Goal: Information Seeking & Learning: Check status

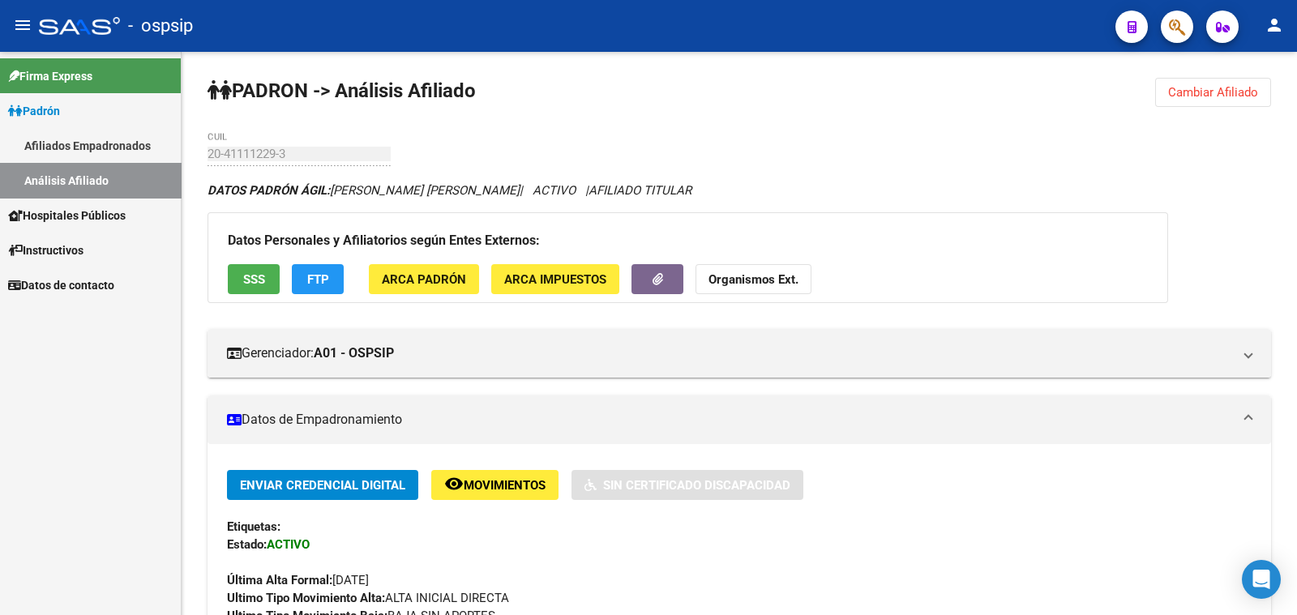
scroll to position [506, 0]
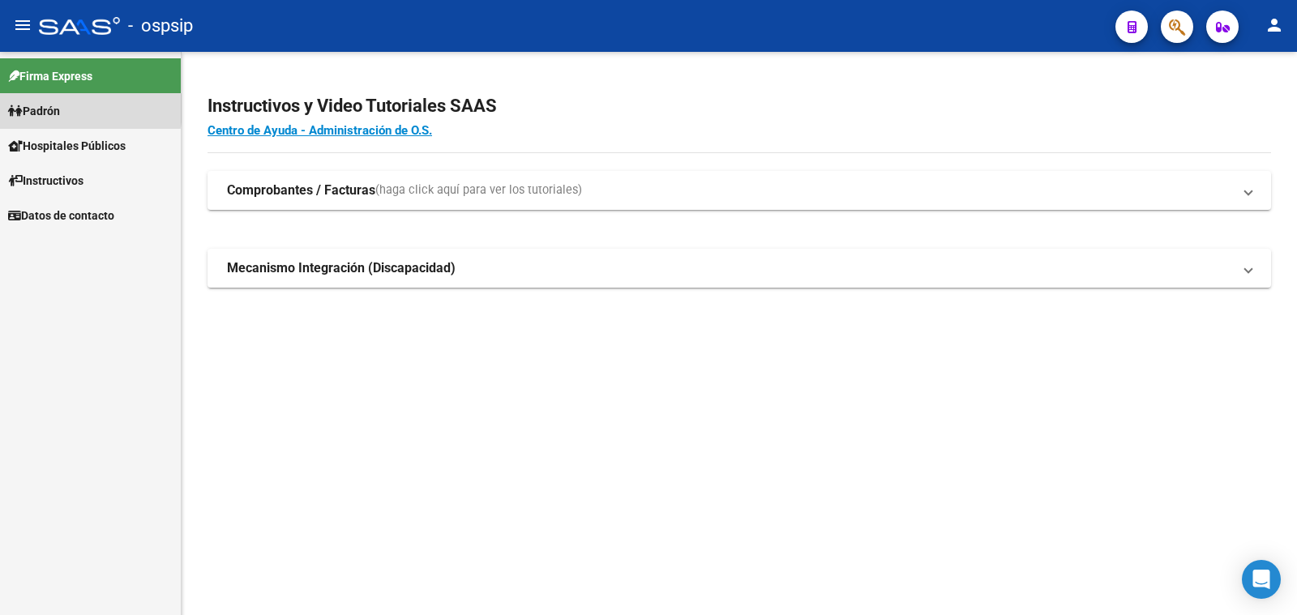
click at [60, 109] on span "Padrón" at bounding box center [34, 111] width 52 height 18
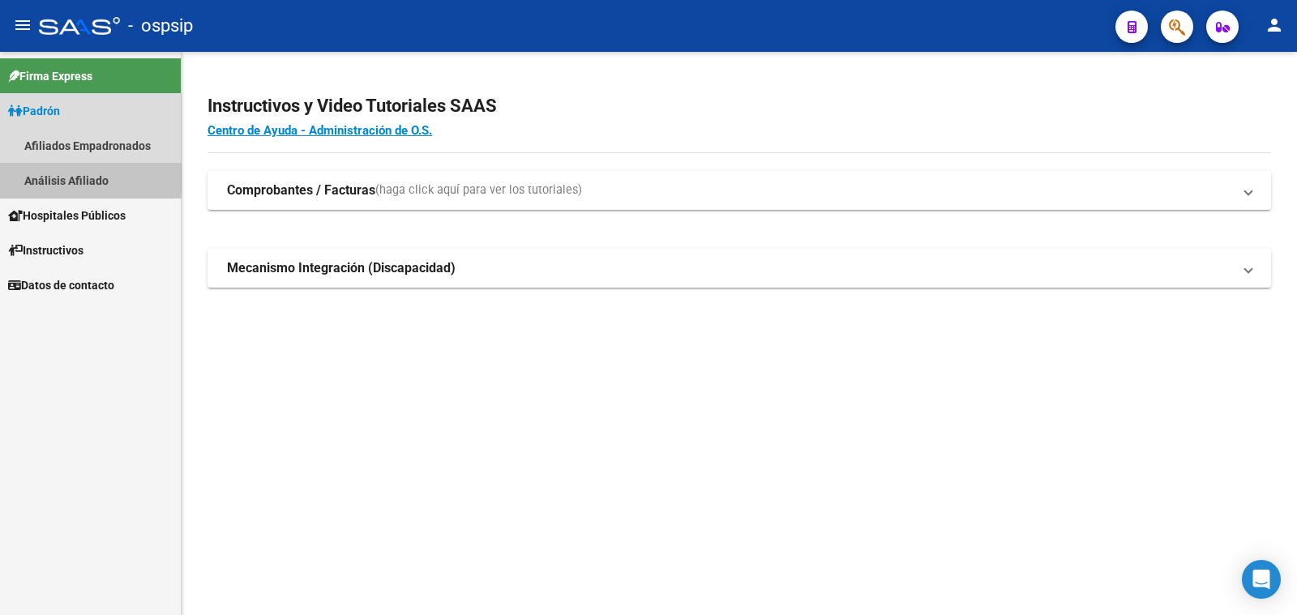
click at [75, 178] on link "Análisis Afiliado" at bounding box center [90, 180] width 181 height 35
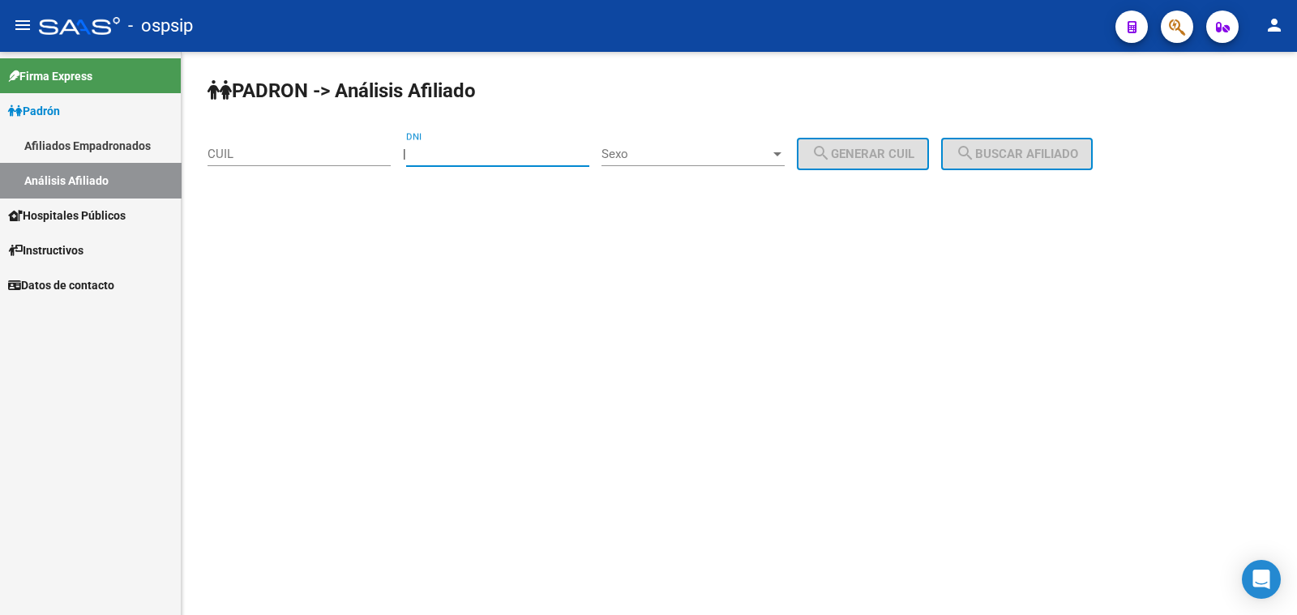
click at [455, 157] on input "DNI" at bounding box center [497, 154] width 183 height 15
type input "44128868"
click at [712, 152] on span "Sexo" at bounding box center [685, 154] width 169 height 15
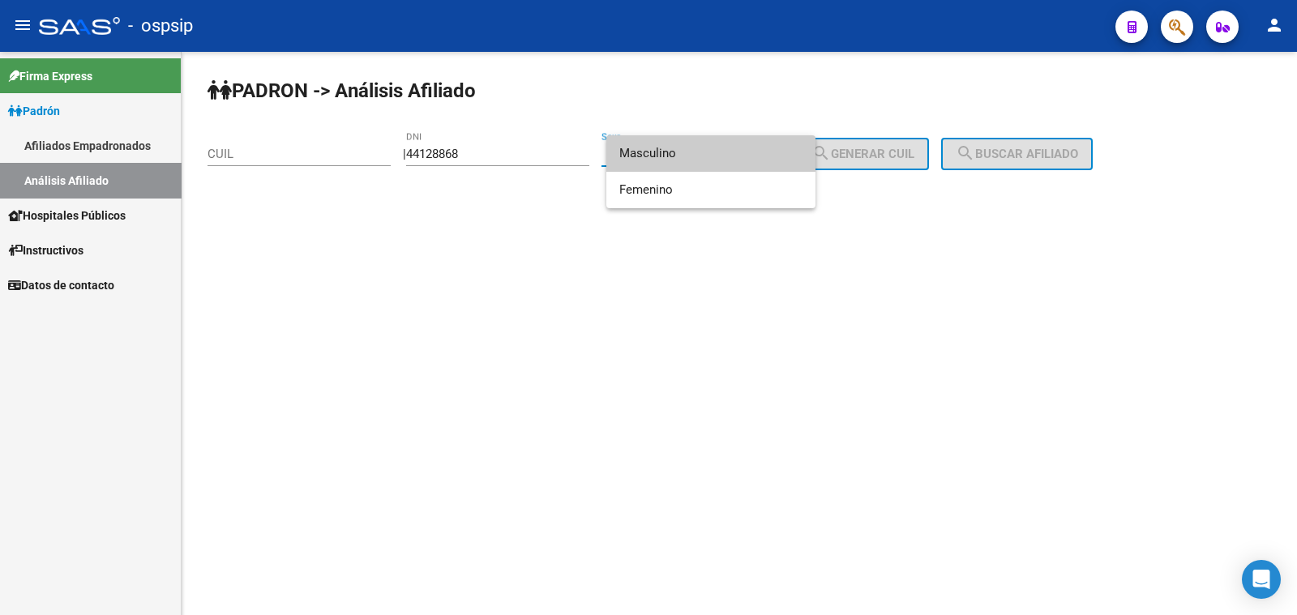
click at [712, 152] on span "Masculino" at bounding box center [710, 153] width 183 height 36
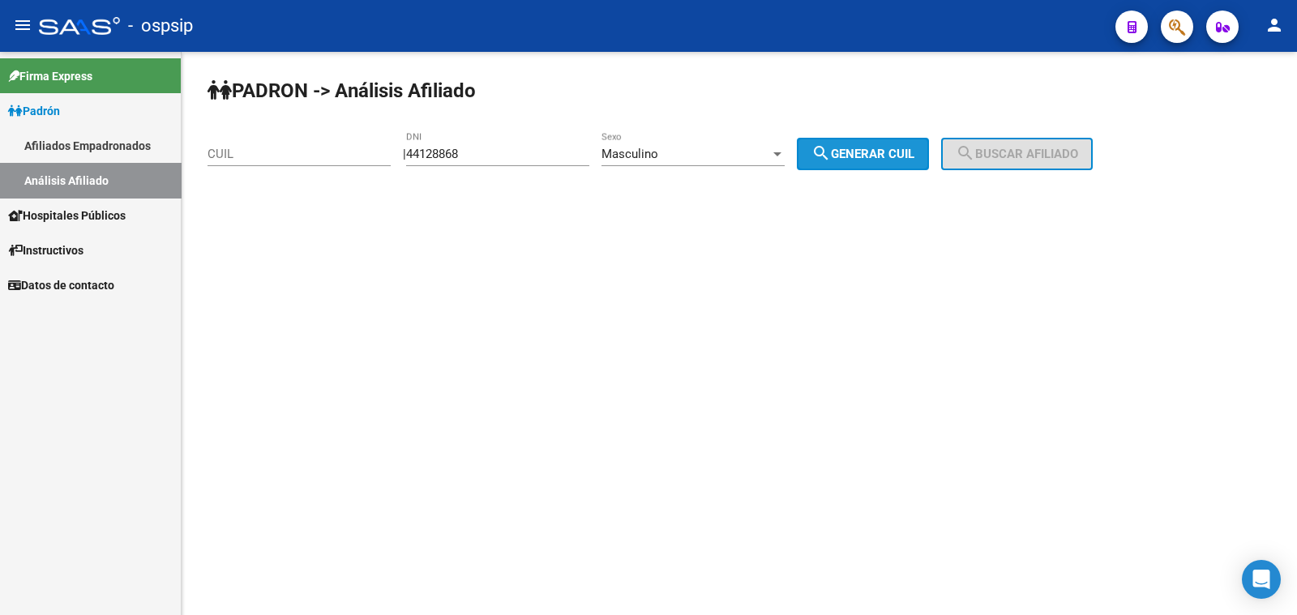
click at [893, 156] on span "search Generar CUIL" at bounding box center [862, 154] width 103 height 15
type input "23-44128868-9"
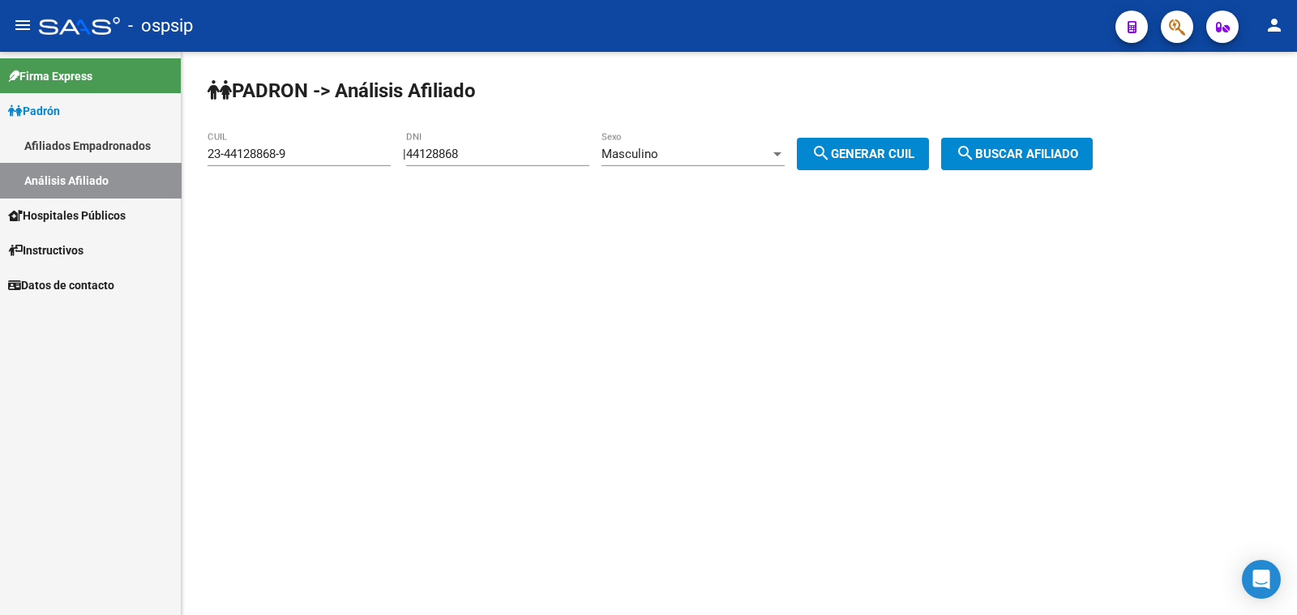
click at [1009, 148] on span "search Buscar afiliado" at bounding box center [1016, 154] width 122 height 15
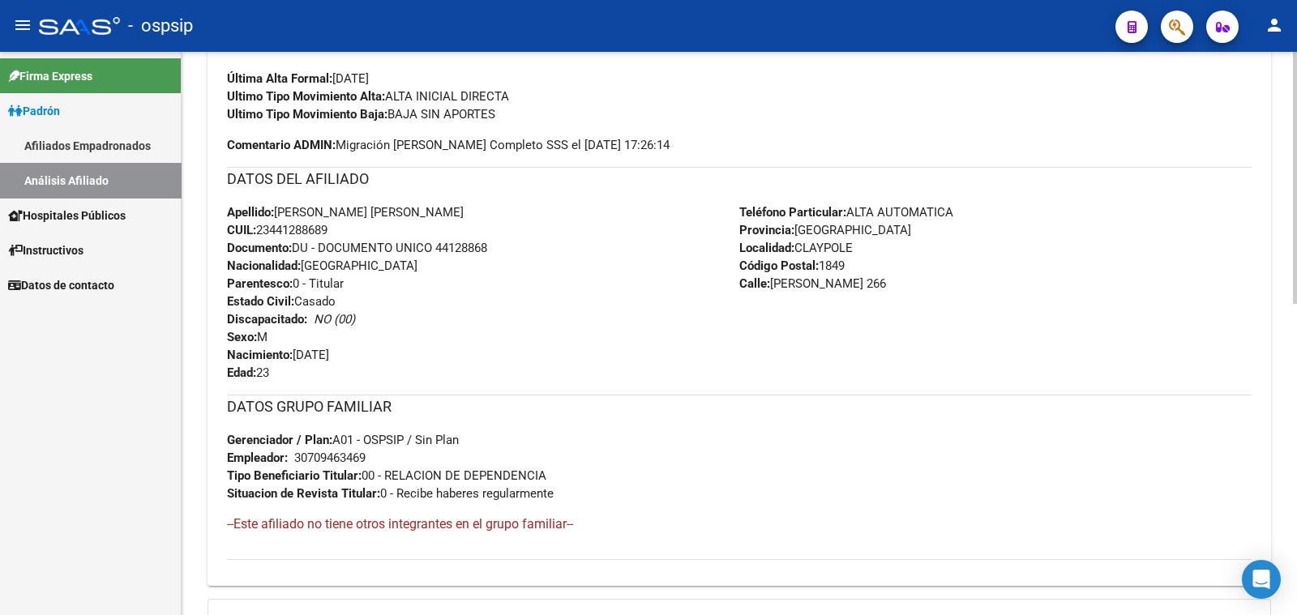
scroll to position [694, 0]
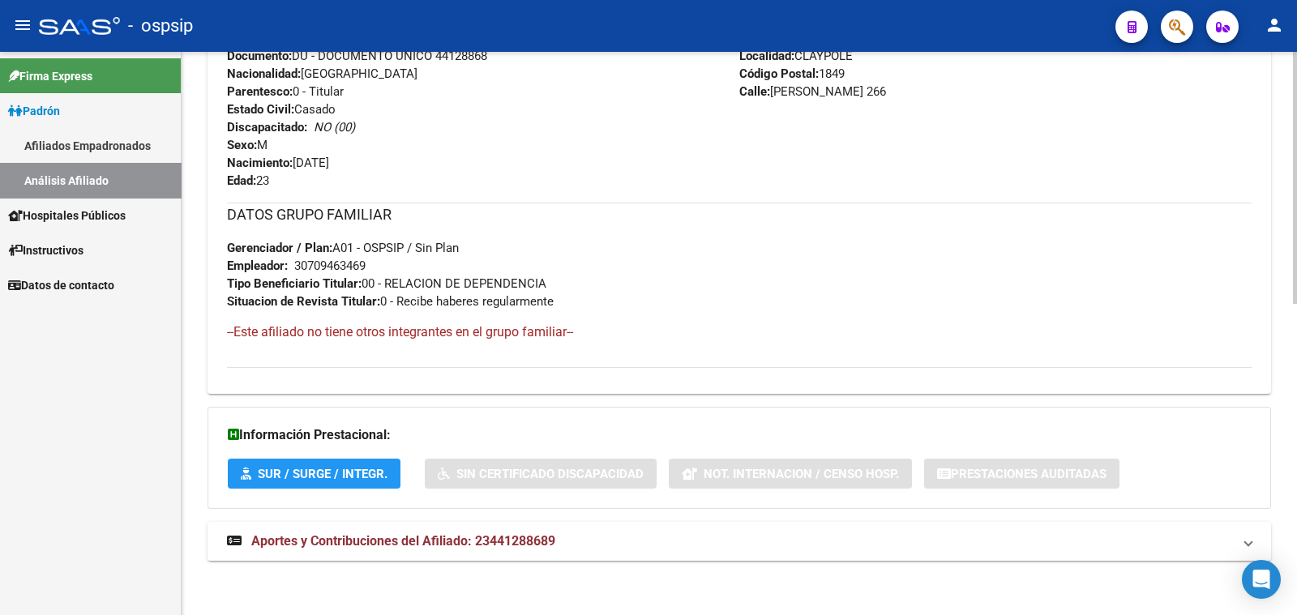
click at [439, 544] on span "Aportes y Contribuciones del Afiliado: 23441288689" at bounding box center [403, 540] width 304 height 15
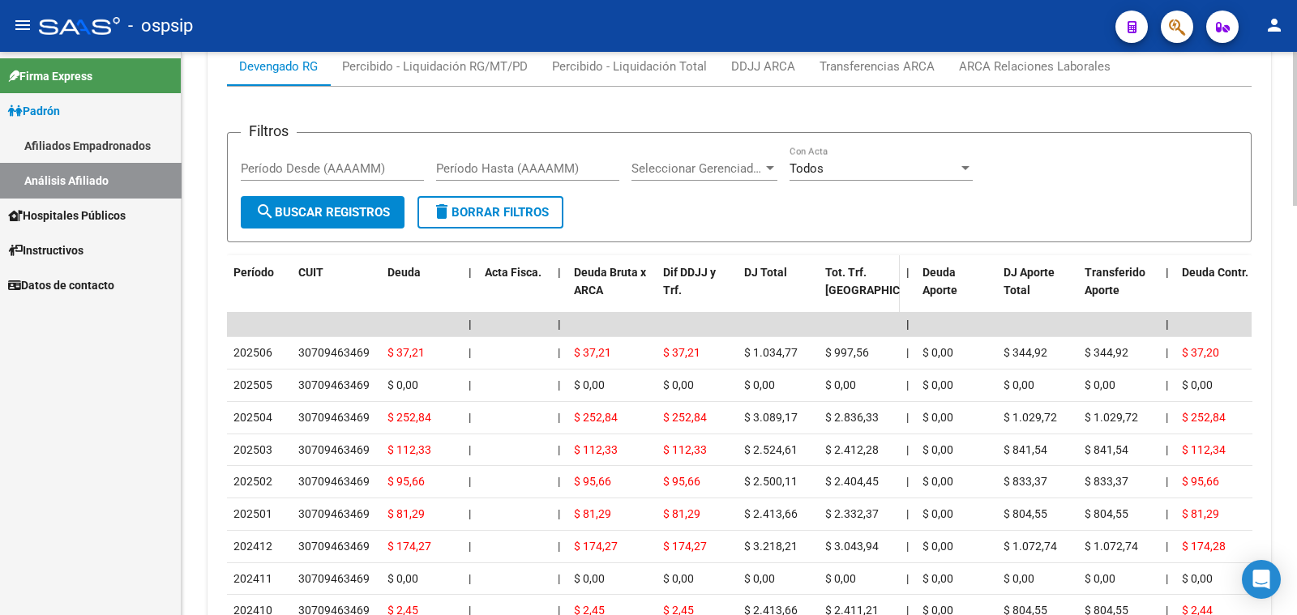
scroll to position [1200, 0]
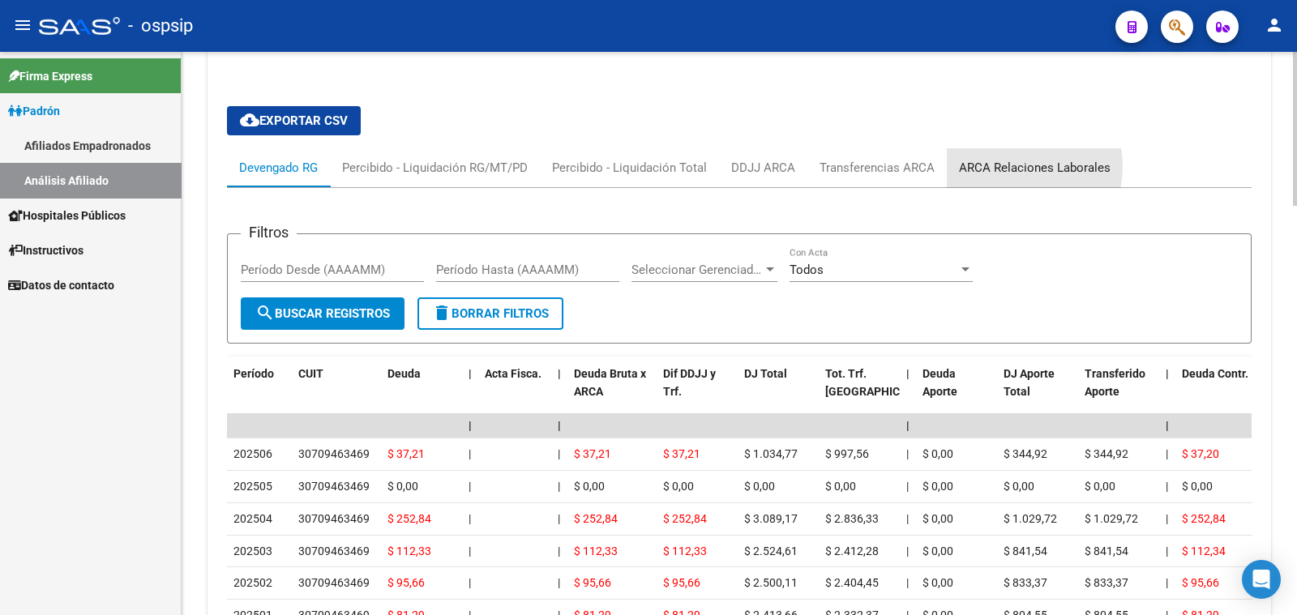
click at [1011, 164] on div "ARCA Relaciones Laborales" at bounding box center [1035, 168] width 152 height 18
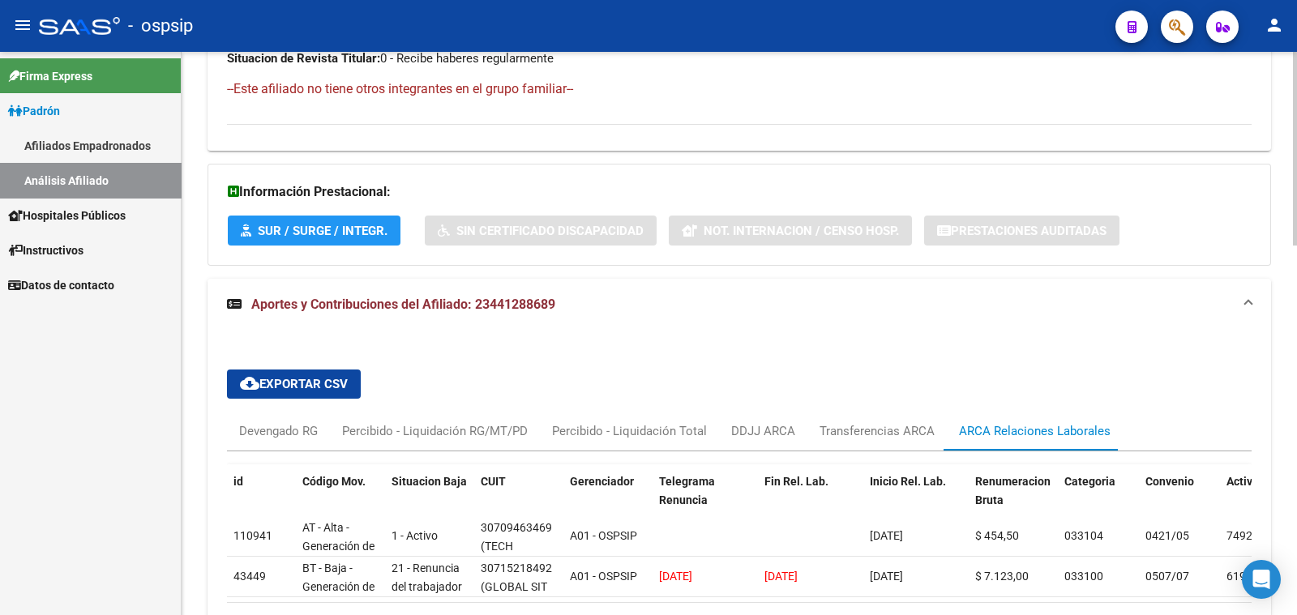
scroll to position [1074, 0]
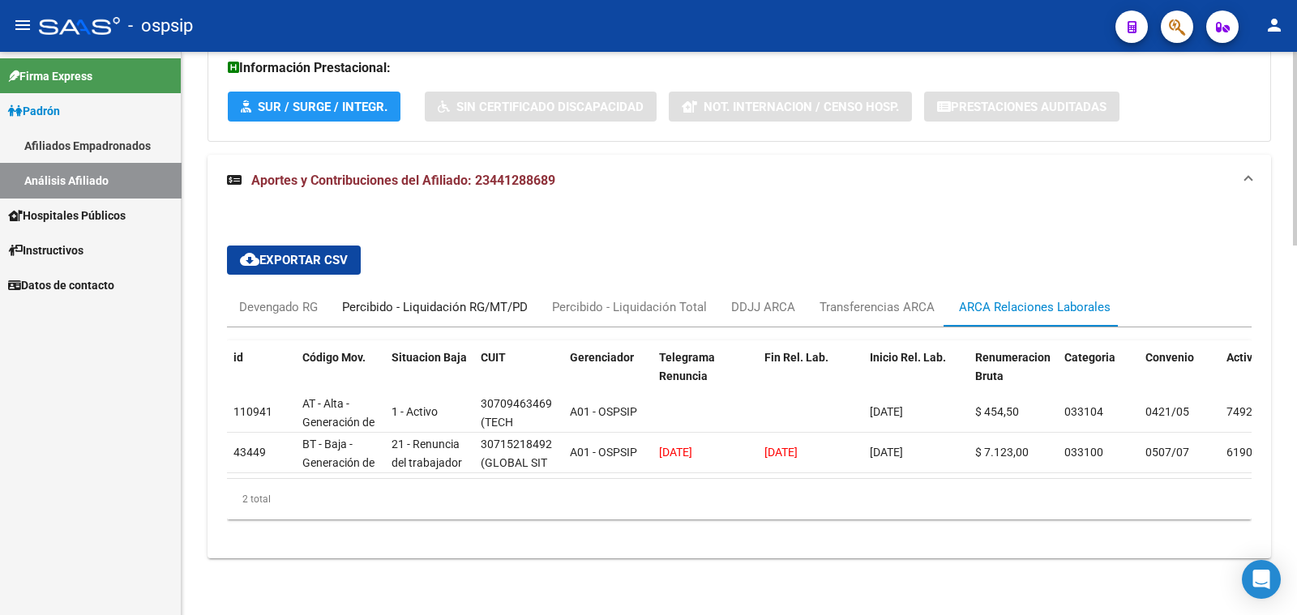
click at [458, 298] on div "Percibido - Liquidación RG/MT/PD" at bounding box center [435, 307] width 186 height 18
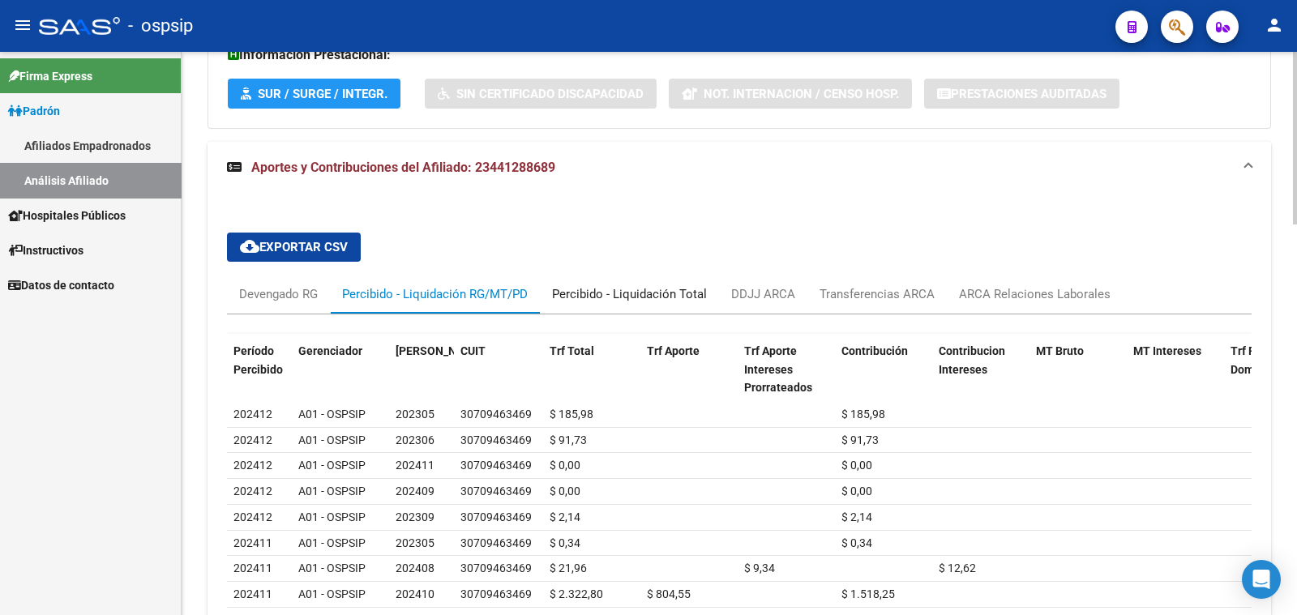
click at [598, 289] on div "Percibido - Liquidación Total" at bounding box center [629, 294] width 155 height 18
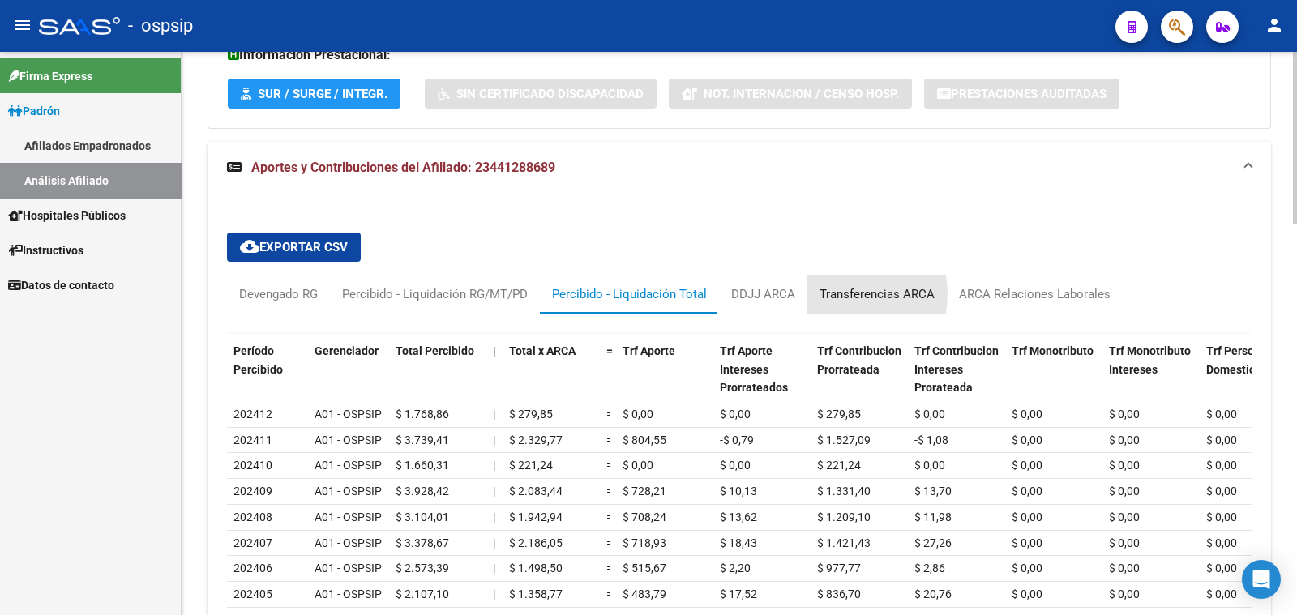
click at [836, 292] on div "Transferencias ARCA" at bounding box center [876, 294] width 115 height 18
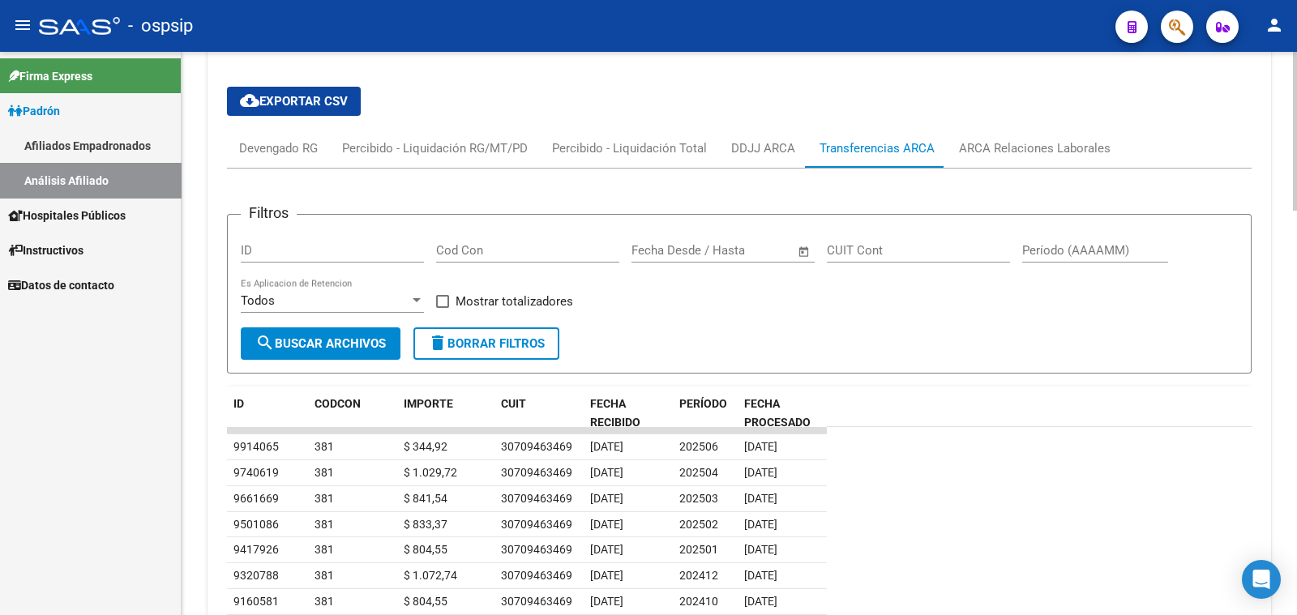
scroll to position [1175, 0]
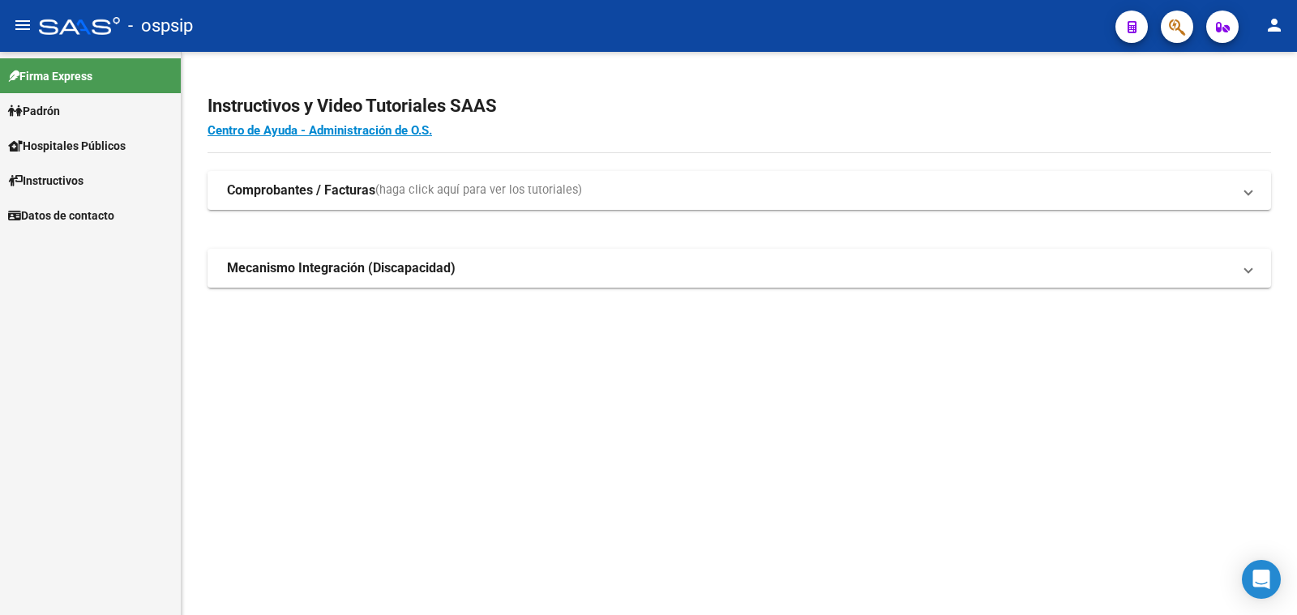
click at [42, 111] on span "Padrón" at bounding box center [34, 111] width 52 height 18
click at [75, 179] on link "Análisis Afiliado" at bounding box center [90, 180] width 181 height 35
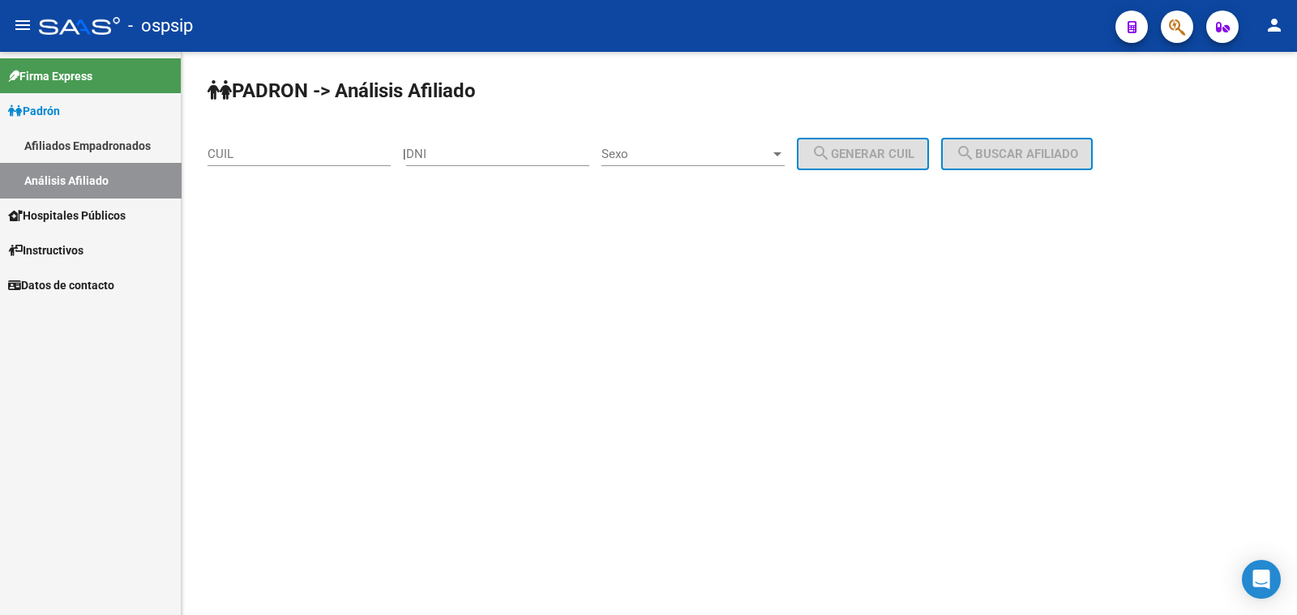
click at [450, 152] on input "DNI" at bounding box center [497, 154] width 183 height 15
type input "44128868"
click at [688, 154] on span "Sexo" at bounding box center [685, 154] width 169 height 15
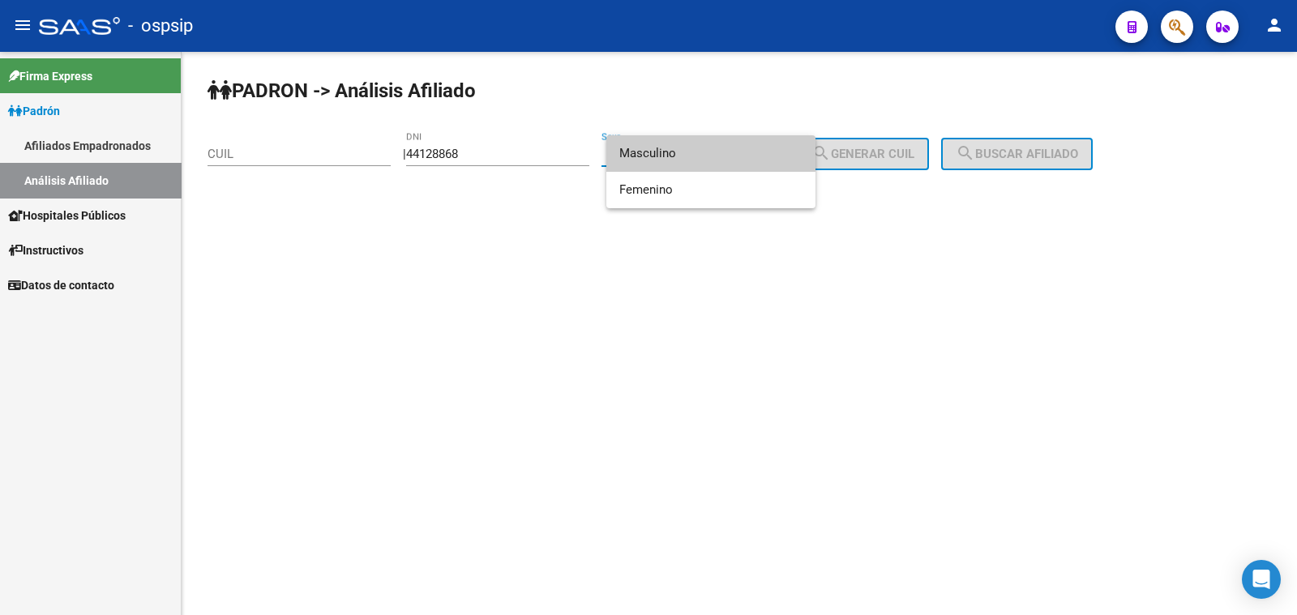
click at [688, 154] on span "Masculino" at bounding box center [710, 153] width 183 height 36
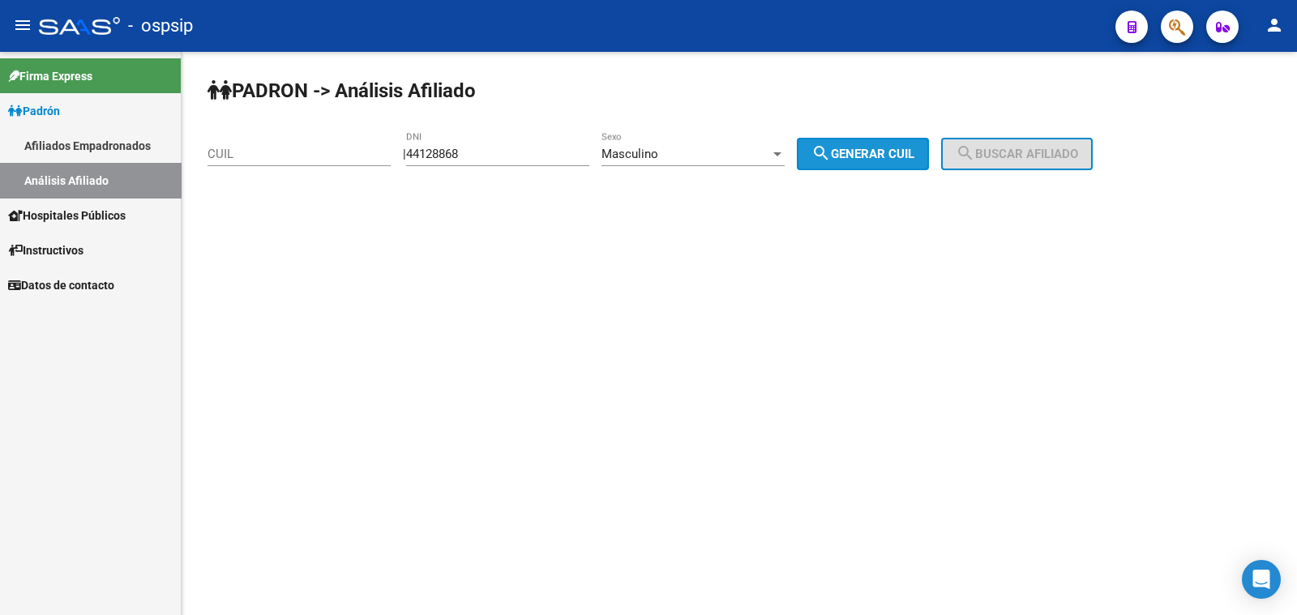
click at [874, 152] on span "search Generar CUIL" at bounding box center [862, 154] width 103 height 15
type input "23-44128868-9"
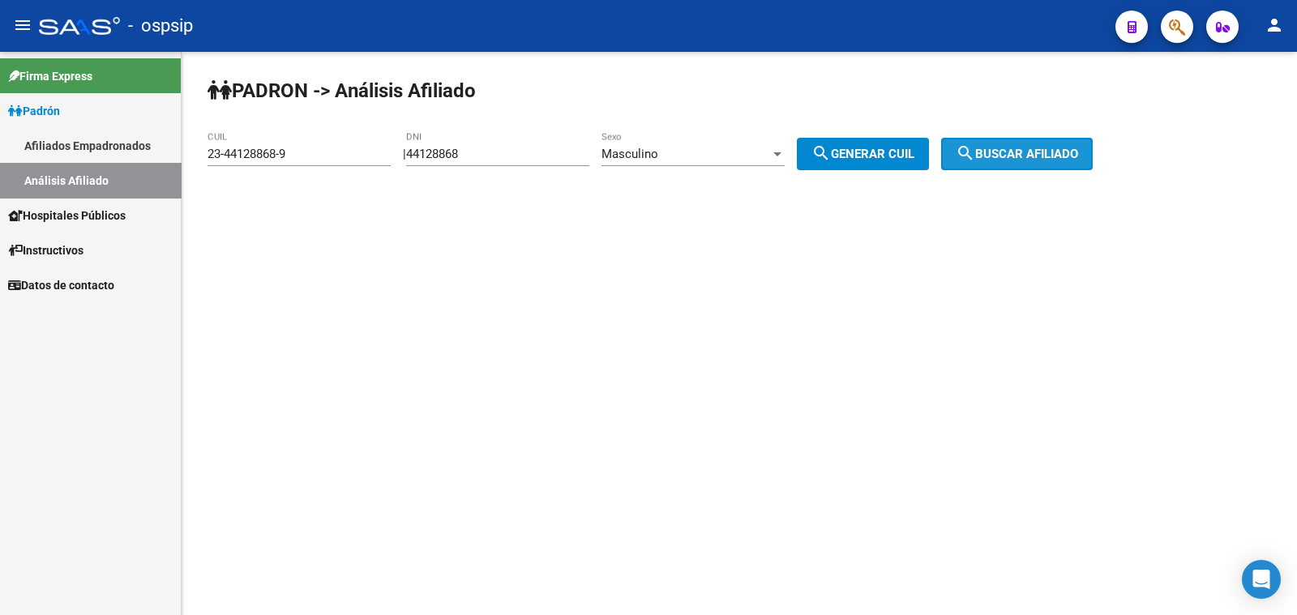
click at [1015, 151] on span "search Buscar afiliado" at bounding box center [1016, 154] width 122 height 15
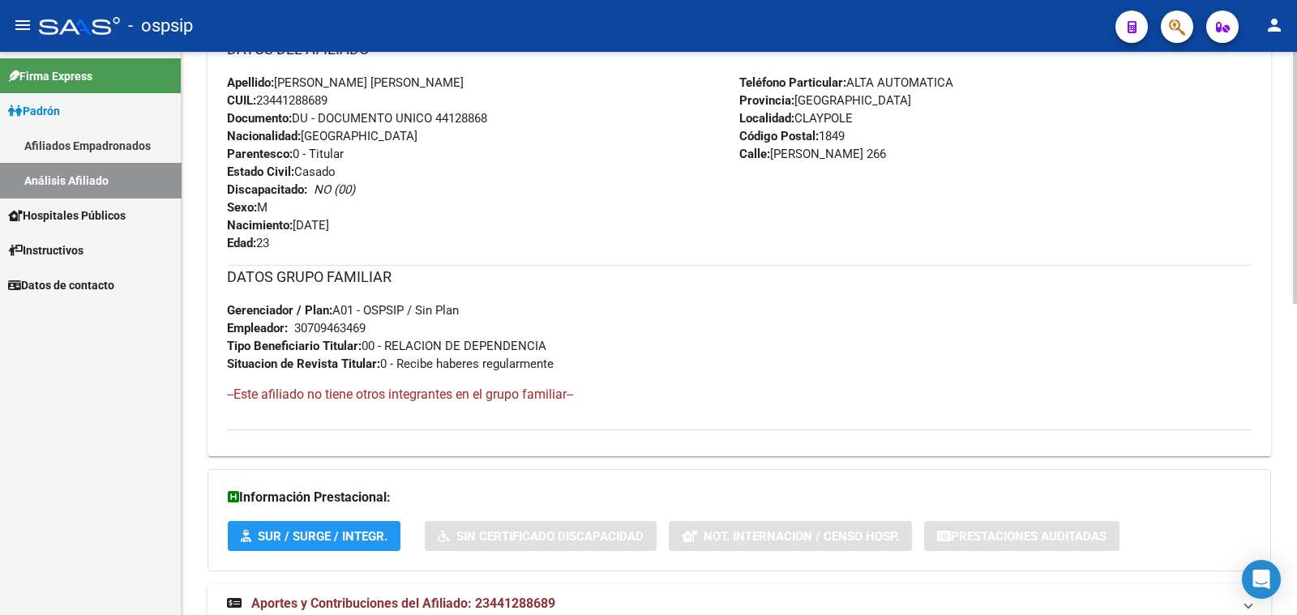
scroll to position [694, 0]
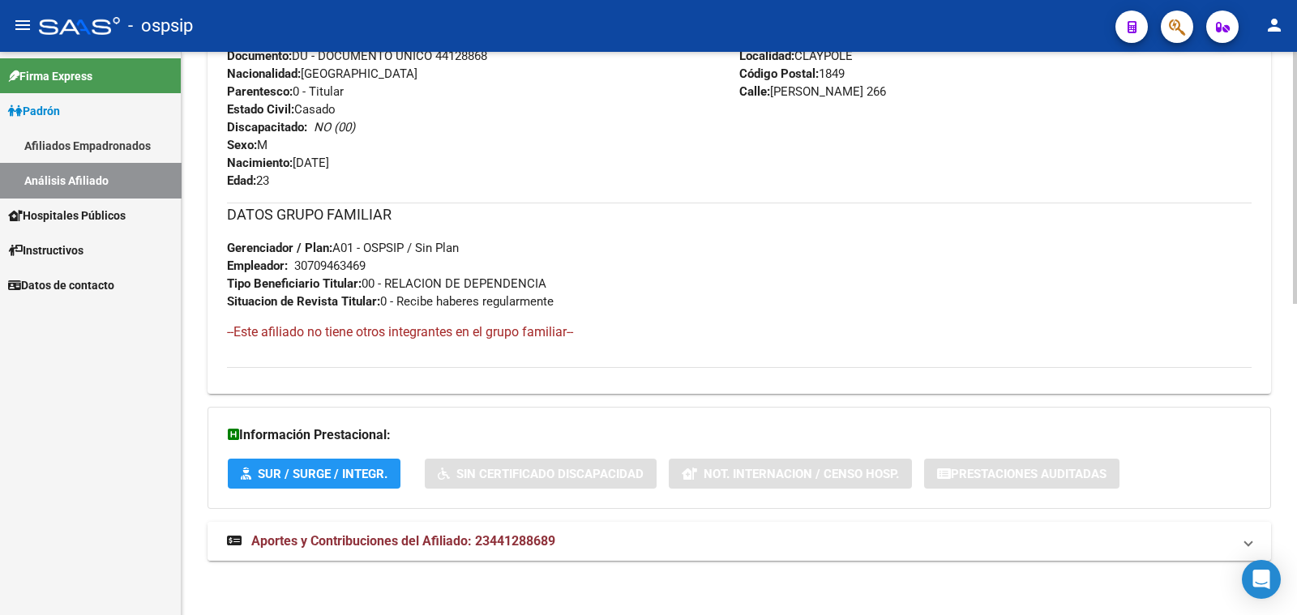
click at [495, 537] on span "Aportes y Contribuciones del Afiliado: 23441288689" at bounding box center [403, 540] width 304 height 15
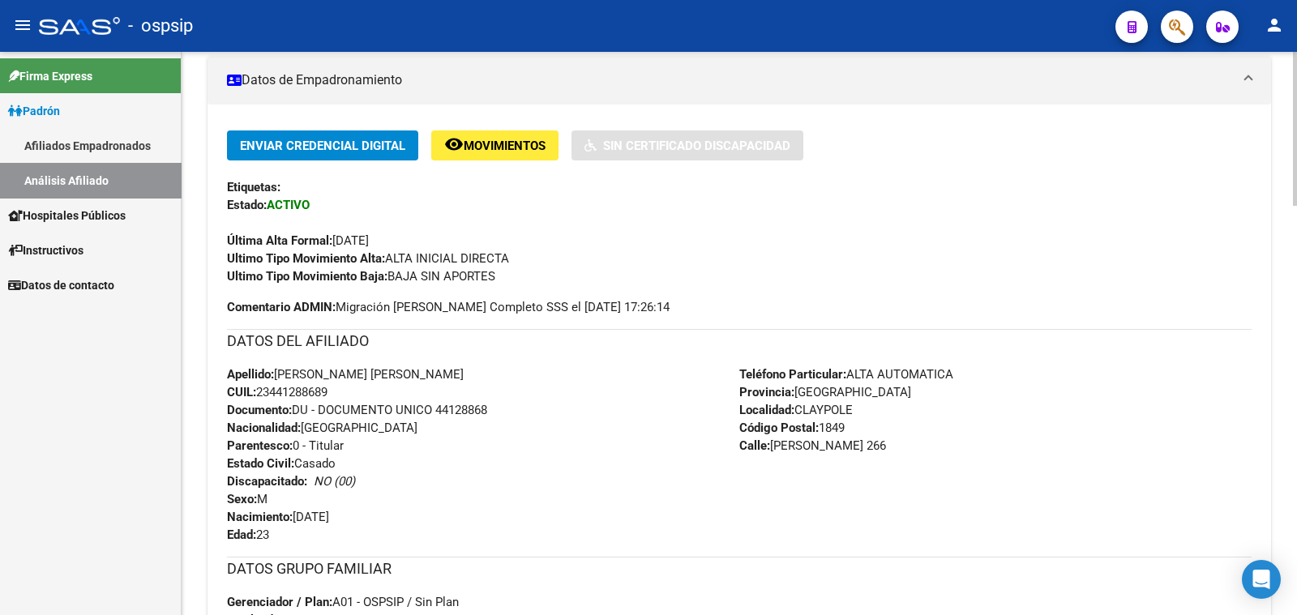
scroll to position [289, 0]
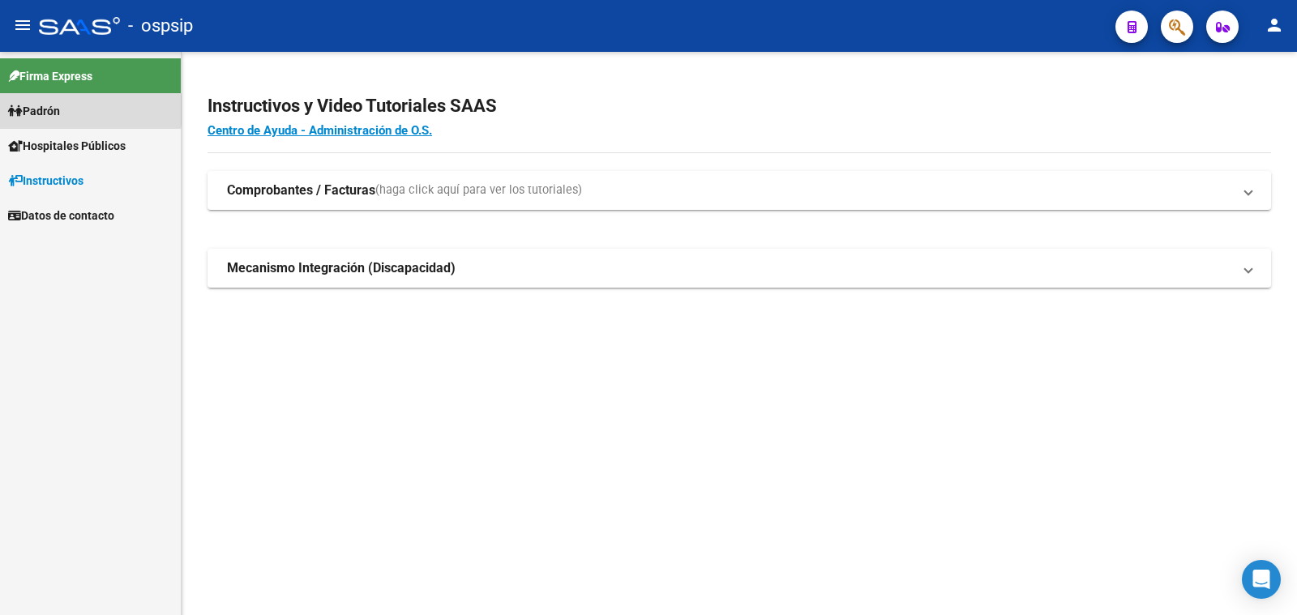
click at [57, 110] on span "Padrón" at bounding box center [34, 111] width 52 height 18
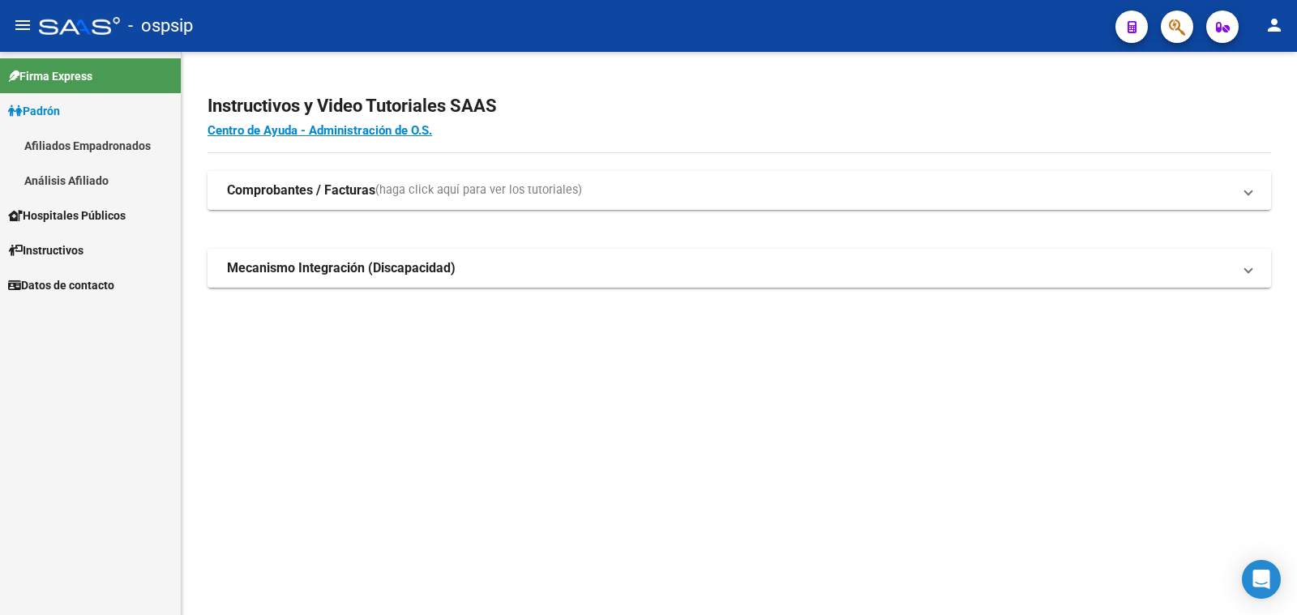
click at [57, 110] on span "Padrón" at bounding box center [34, 111] width 52 height 18
click at [69, 177] on link "Análisis Afiliado" at bounding box center [90, 180] width 181 height 35
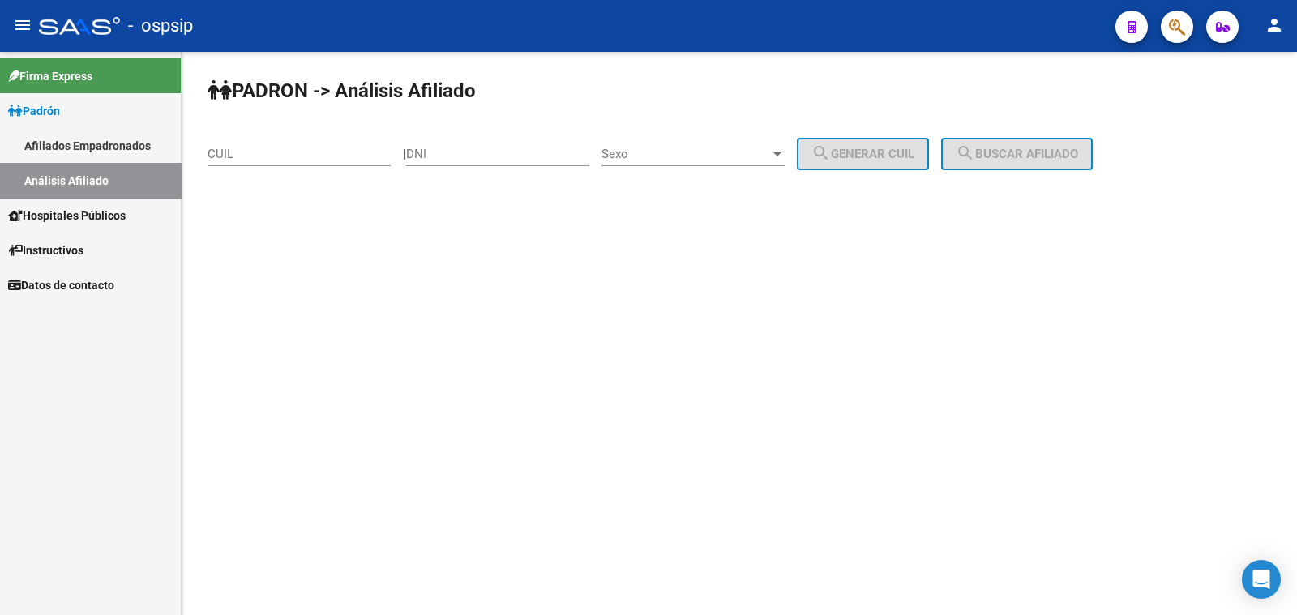
click at [464, 152] on input "DNI" at bounding box center [497, 154] width 183 height 15
click at [442, 152] on input "48056856" at bounding box center [497, 154] width 183 height 15
type input "48056856"
click at [721, 150] on span "Sexo" at bounding box center [685, 154] width 169 height 15
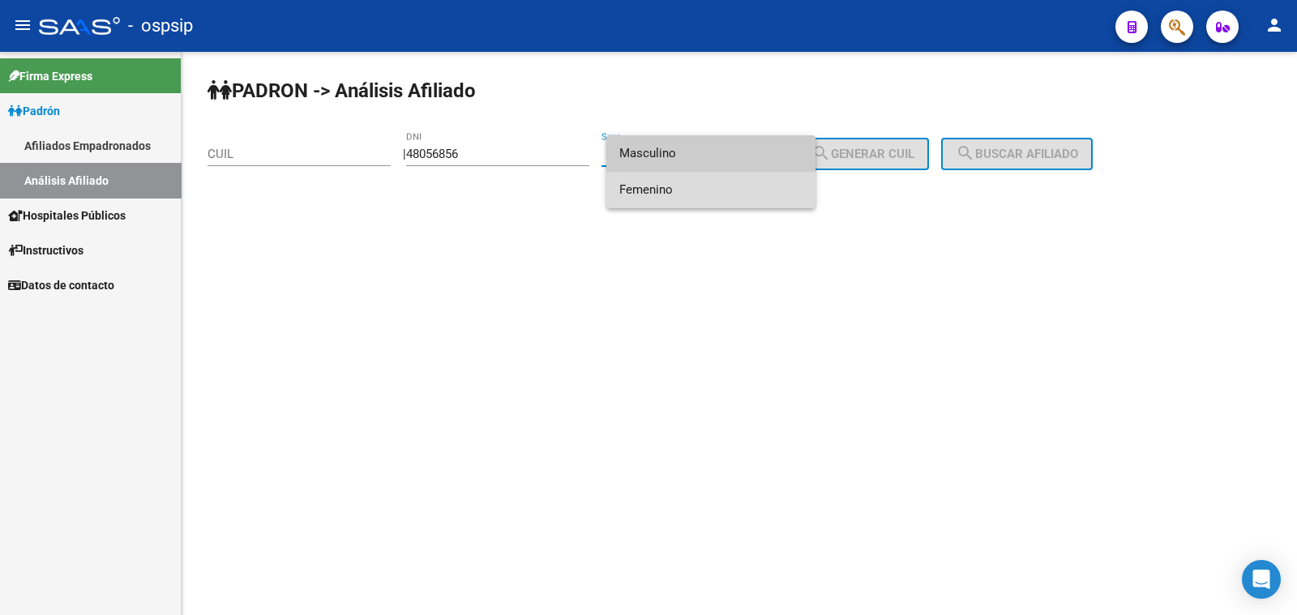
click at [730, 188] on span "Femenino" at bounding box center [710, 190] width 183 height 36
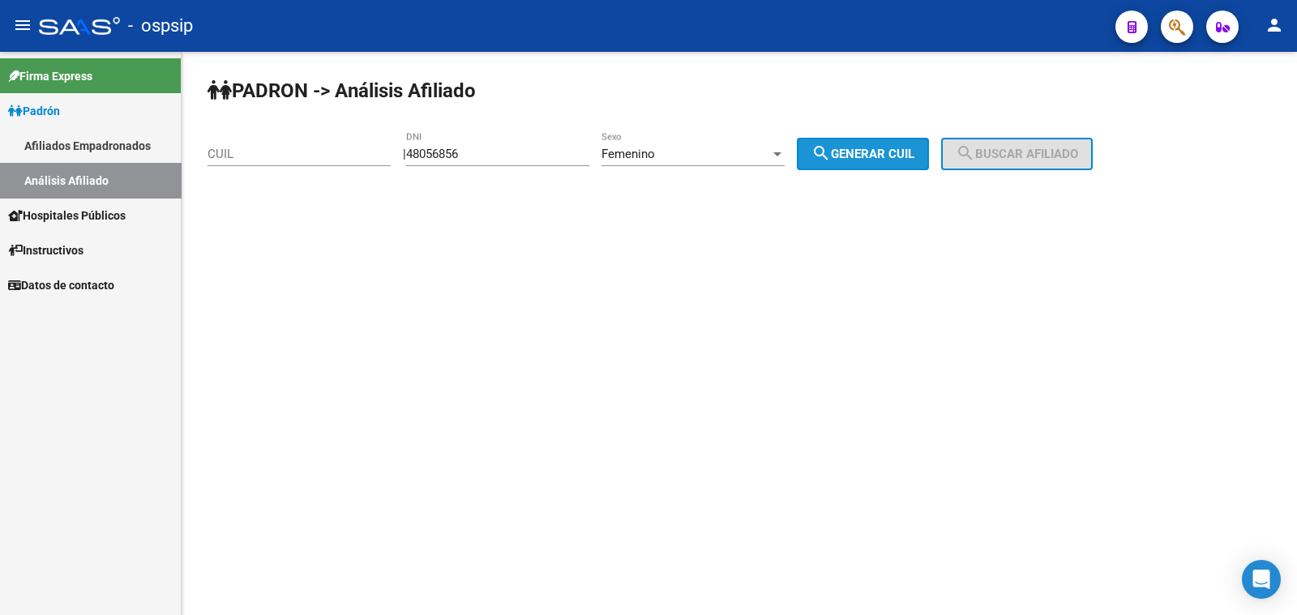
click at [896, 153] on span "search Generar CUIL" at bounding box center [862, 154] width 103 height 15
type input "27-48056856-2"
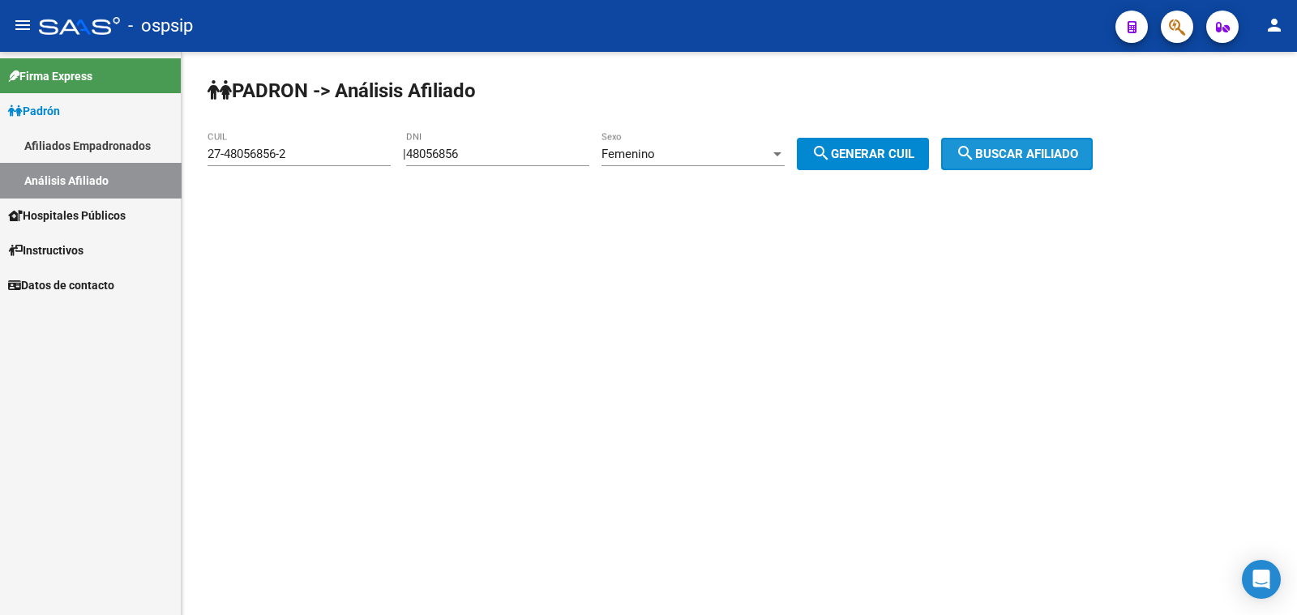
click at [1017, 153] on span "search Buscar afiliado" at bounding box center [1016, 154] width 122 height 15
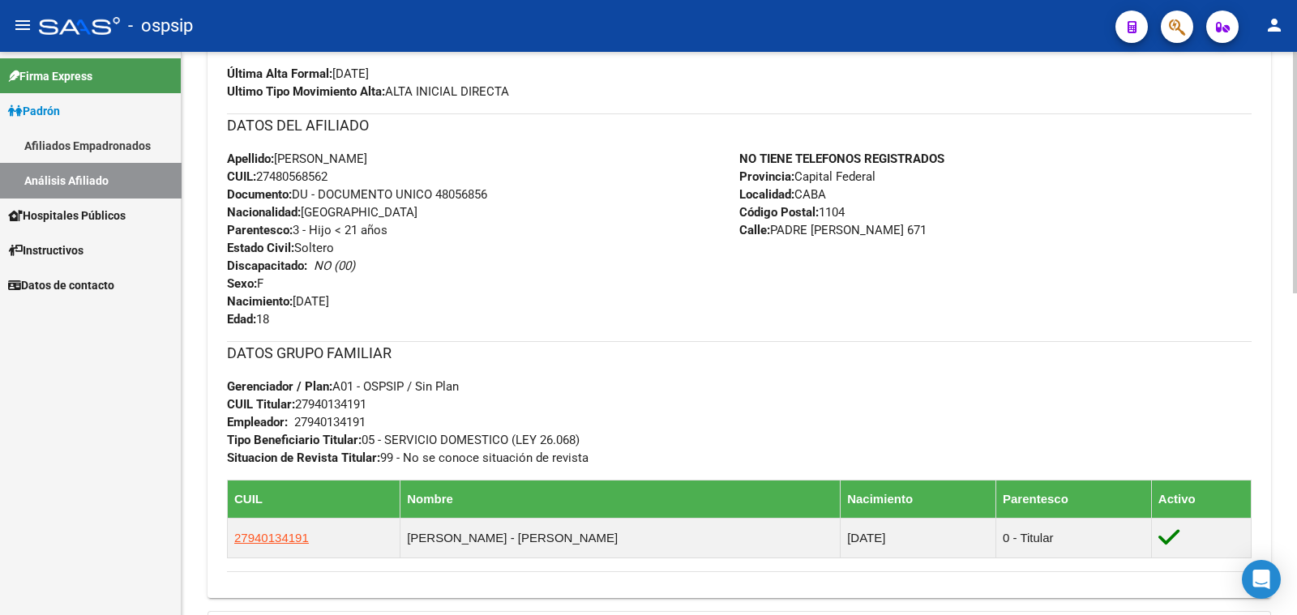
scroll to position [404, 0]
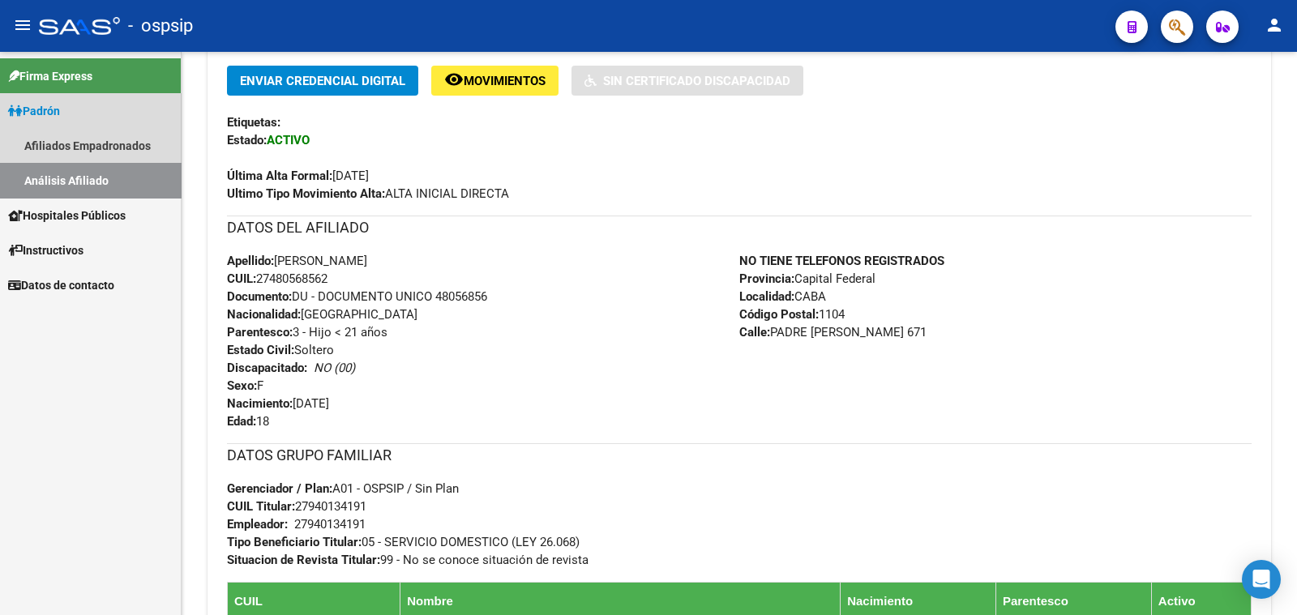
click at [37, 111] on span "Padrón" at bounding box center [34, 111] width 52 height 18
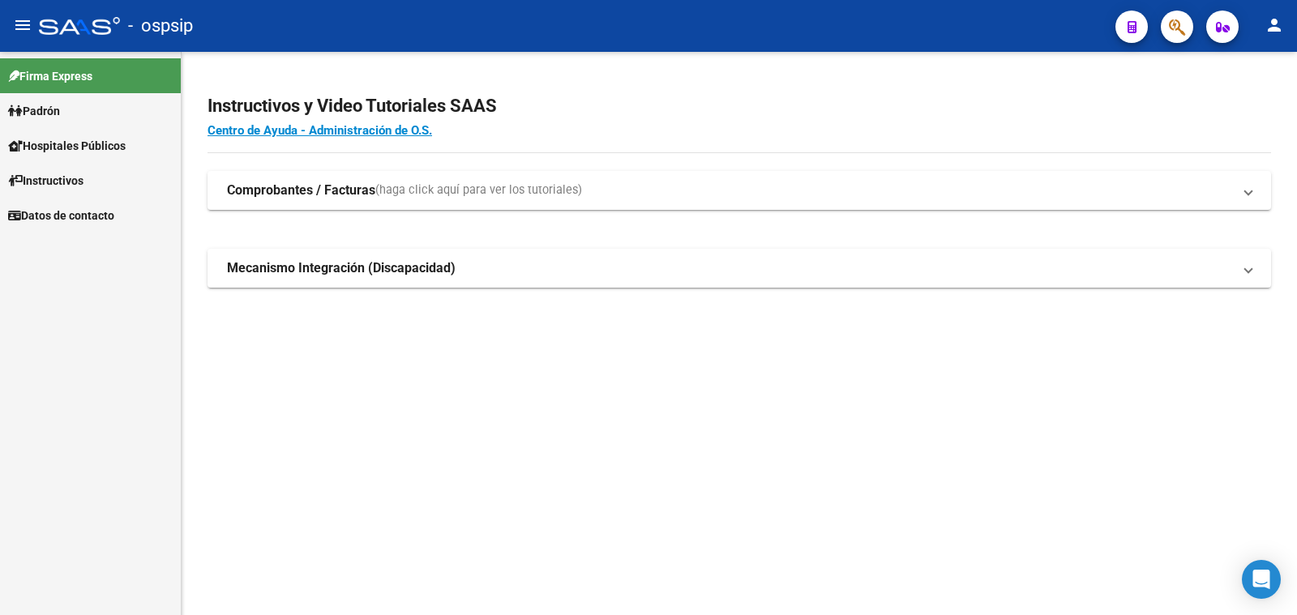
click at [38, 109] on span "Padrón" at bounding box center [34, 111] width 52 height 18
click at [43, 110] on span "Padrón" at bounding box center [34, 111] width 52 height 18
click at [60, 175] on link "Análisis Afiliado" at bounding box center [90, 180] width 181 height 35
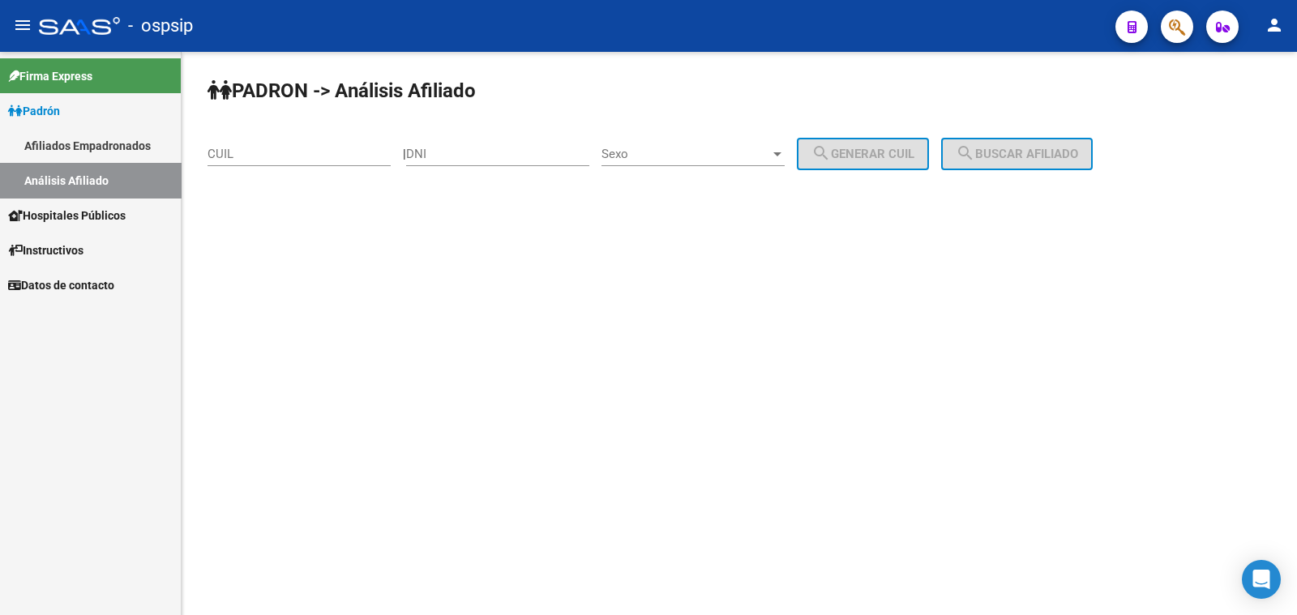
click at [444, 143] on div "DNI" at bounding box center [497, 148] width 183 height 35
type input "16896081"
click at [703, 150] on span "Sexo" at bounding box center [685, 154] width 169 height 15
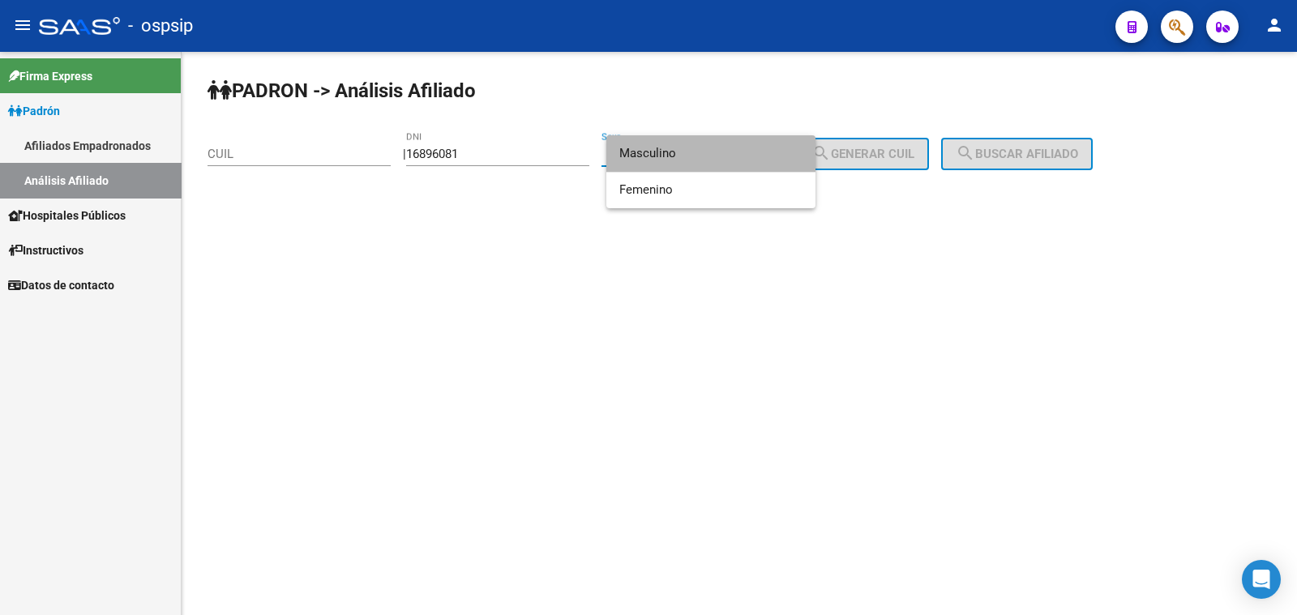
click at [699, 156] on span "Masculino" at bounding box center [710, 153] width 183 height 36
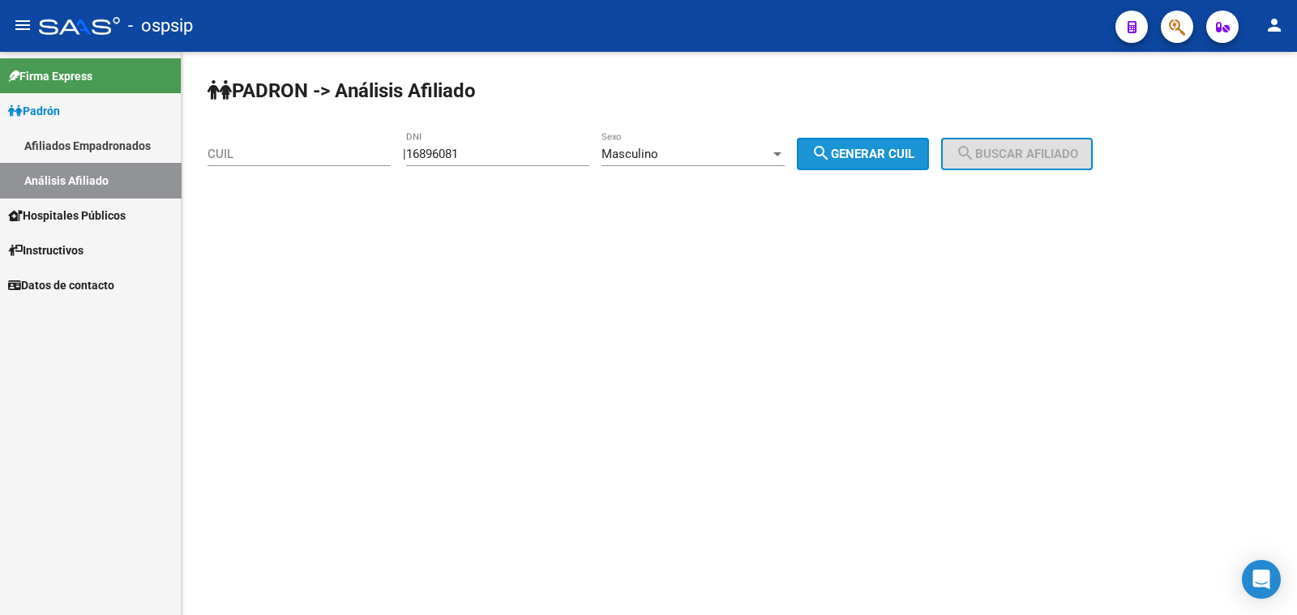
click at [883, 152] on span "search Generar CUIL" at bounding box center [862, 154] width 103 height 15
type input "20-16896081-7"
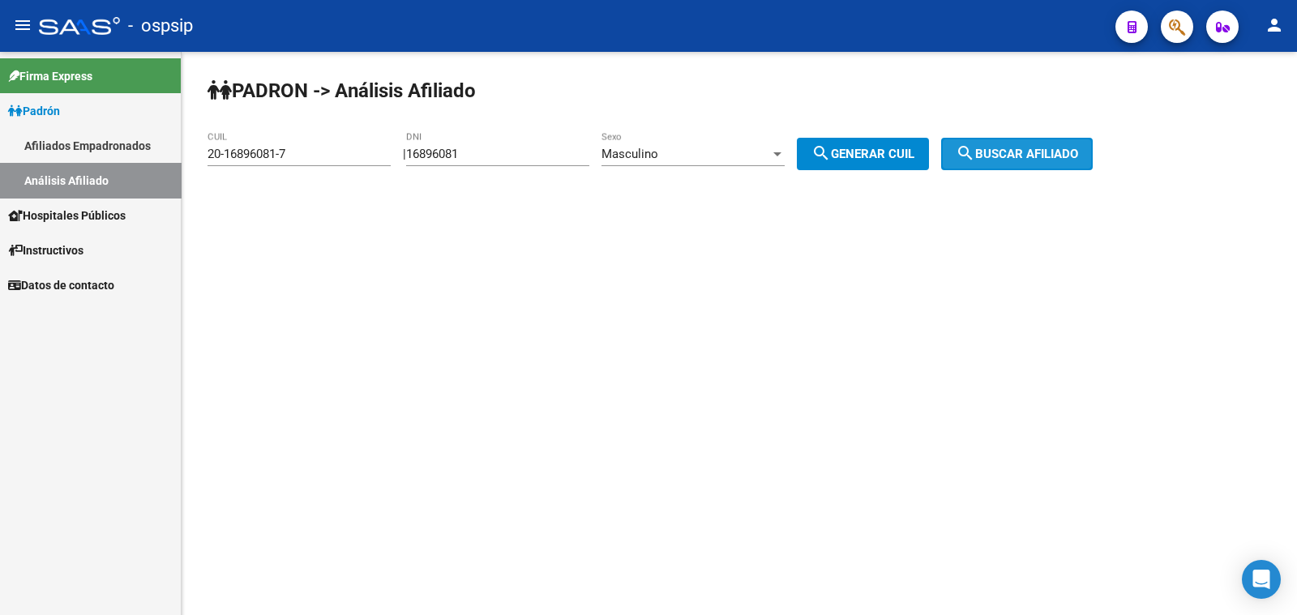
click at [996, 153] on span "search Buscar afiliado" at bounding box center [1016, 154] width 122 height 15
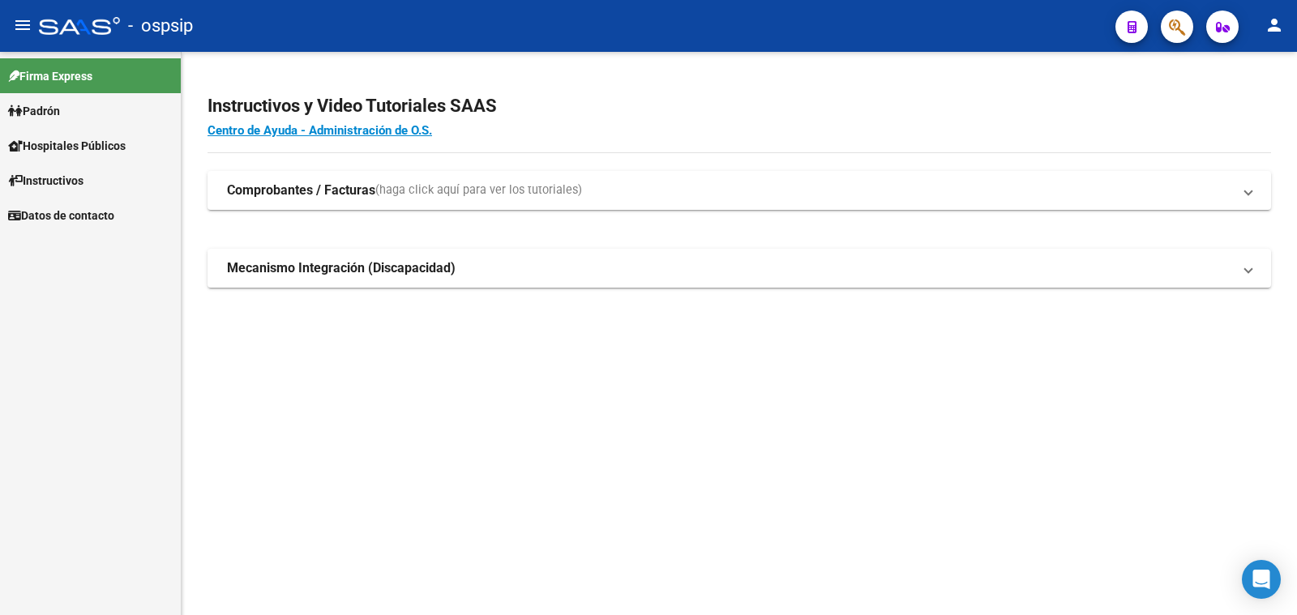
click at [51, 107] on span "Padrón" at bounding box center [34, 111] width 52 height 18
click at [49, 112] on span "Padrón" at bounding box center [34, 111] width 52 height 18
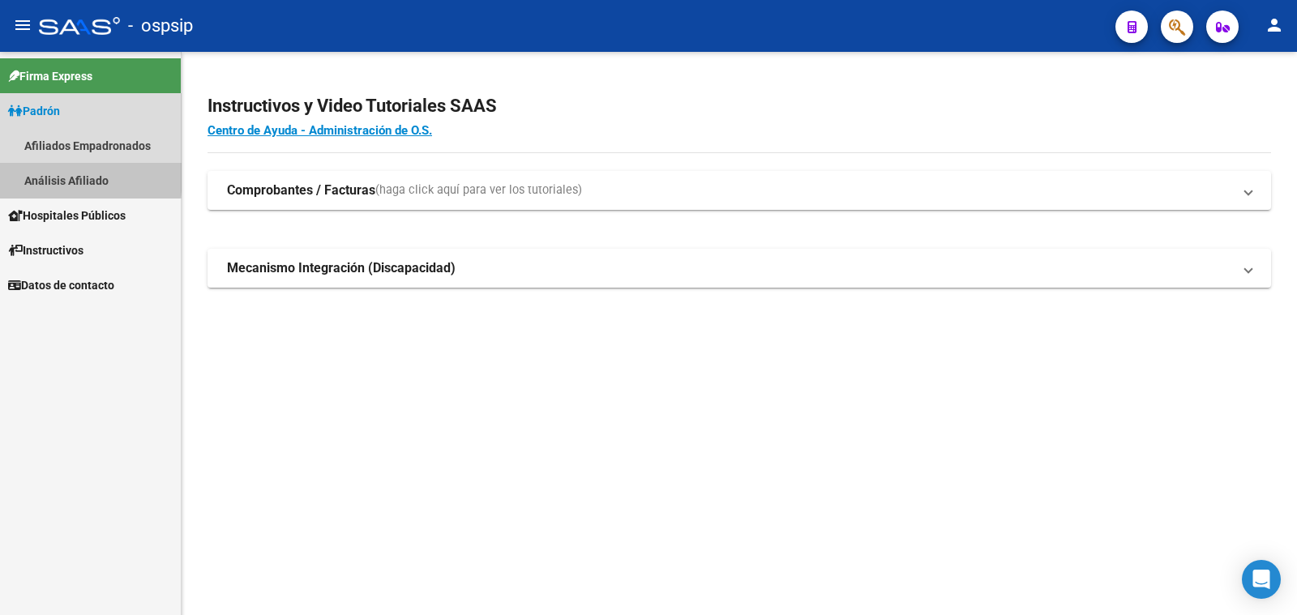
click at [54, 177] on link "Análisis Afiliado" at bounding box center [90, 180] width 181 height 35
